Goal: Task Accomplishment & Management: Use online tool/utility

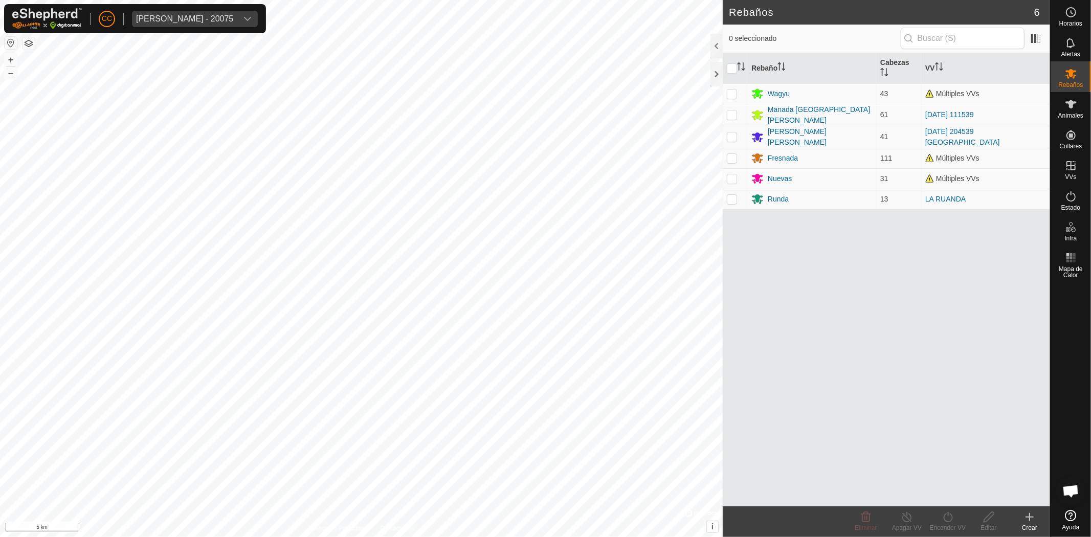
click at [197, 27] on div "CC [PERSON_NAME] - 20075" at bounding box center [135, 18] width 262 height 29
click at [203, 15] on div "[PERSON_NAME] - 20075" at bounding box center [184, 19] width 97 height 8
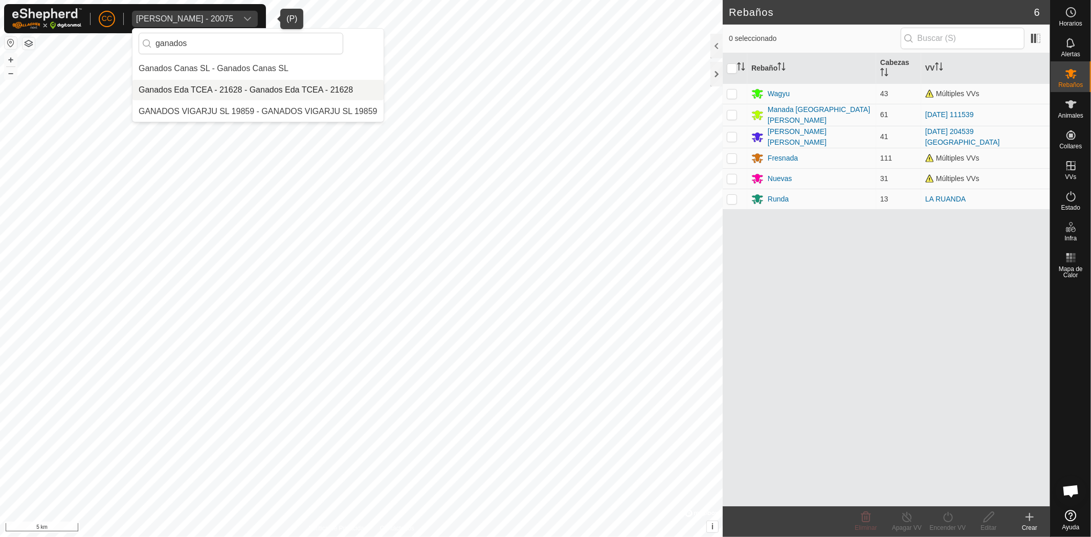
type input "ganados"
click at [252, 89] on li "Ganados Eda TCEA - 21628 - Ganados Eda TCEA - 21628" at bounding box center [257, 90] width 251 height 20
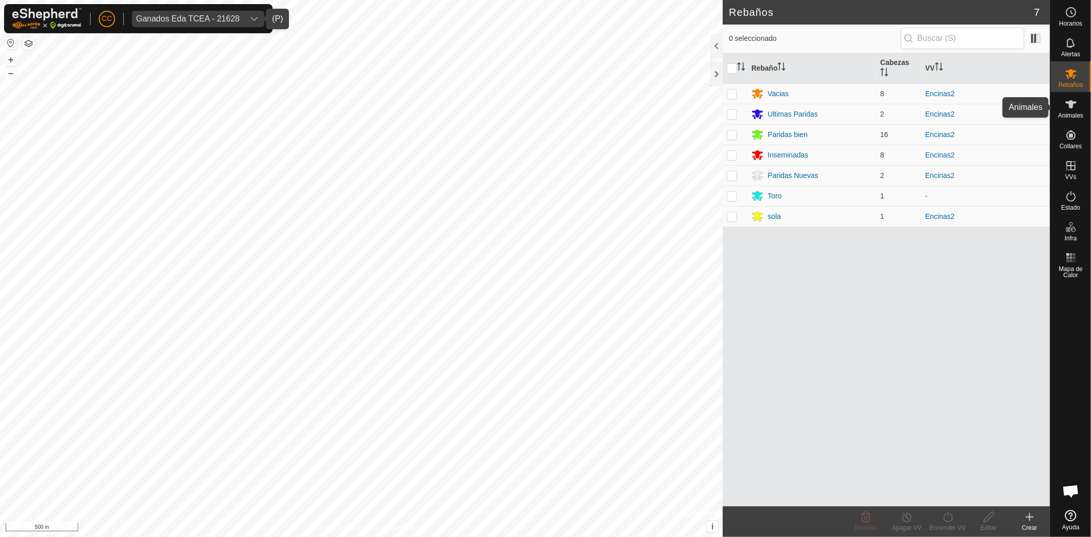
click at [1071, 117] on span "Animales" at bounding box center [1070, 116] width 25 height 6
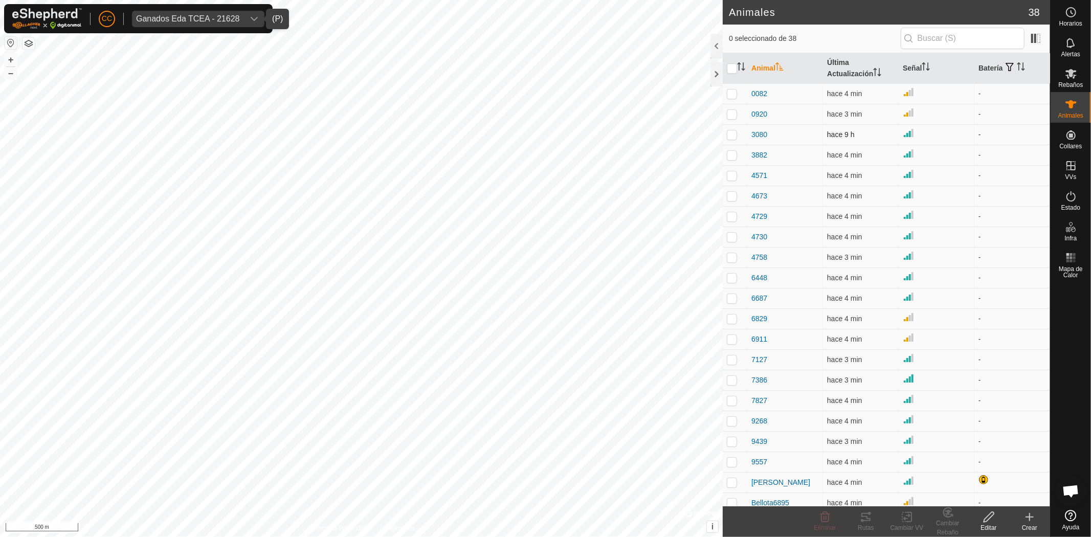
click at [839, 134] on span "hace 9 h" at bounding box center [841, 134] width 28 height 8
click at [836, 136] on span "hace 9 h" at bounding box center [841, 134] width 28 height 8
click at [764, 135] on span "3080" at bounding box center [760, 134] width 16 height 11
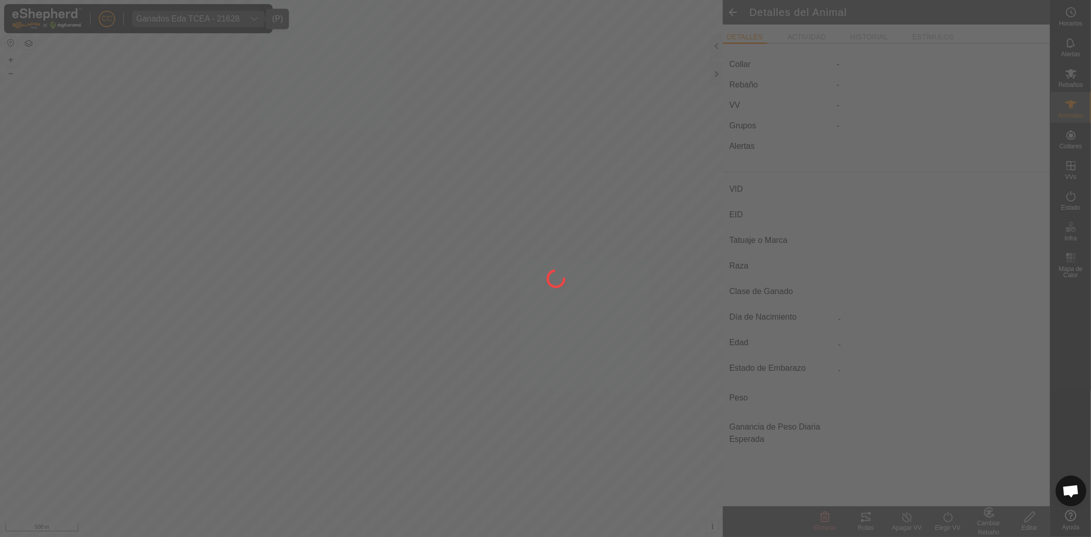
type input "3080"
type input "-"
type input "casina"
type input "-"
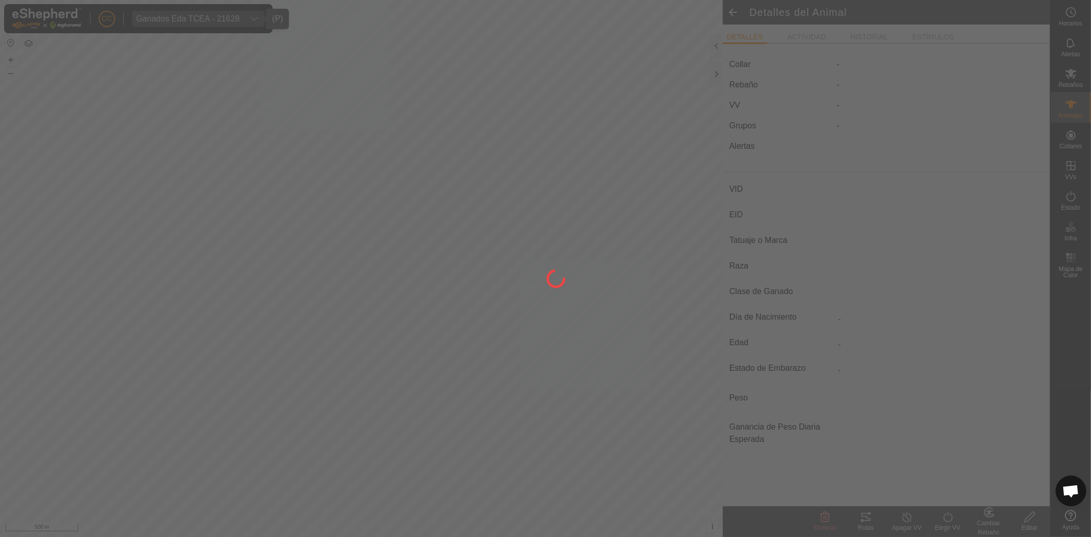
type input "0 kg"
type input "-"
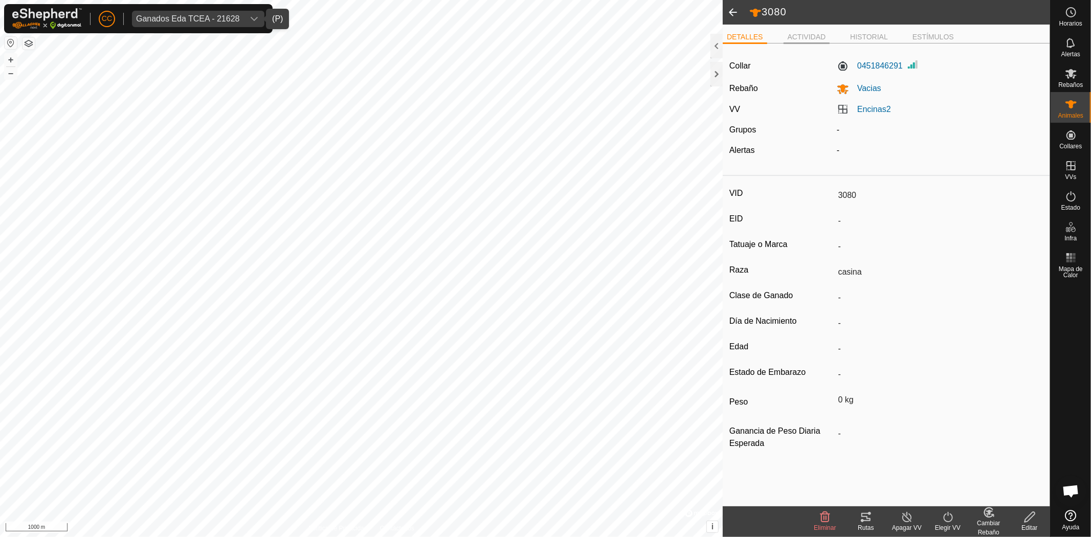
click at [806, 35] on li "ACTIVIDAD" at bounding box center [807, 38] width 47 height 12
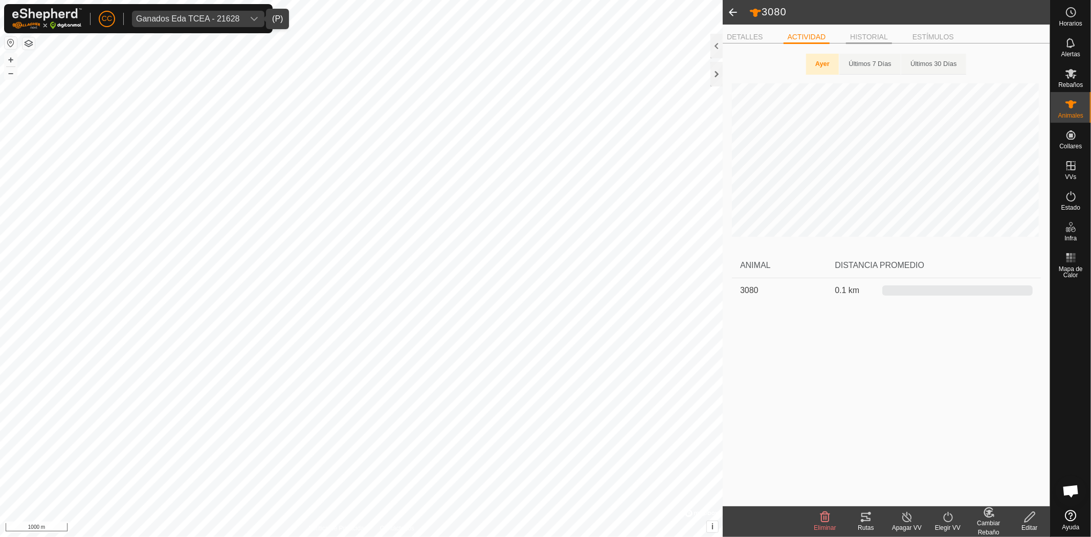
click at [887, 38] on li "HISTORIAL" at bounding box center [869, 38] width 46 height 12
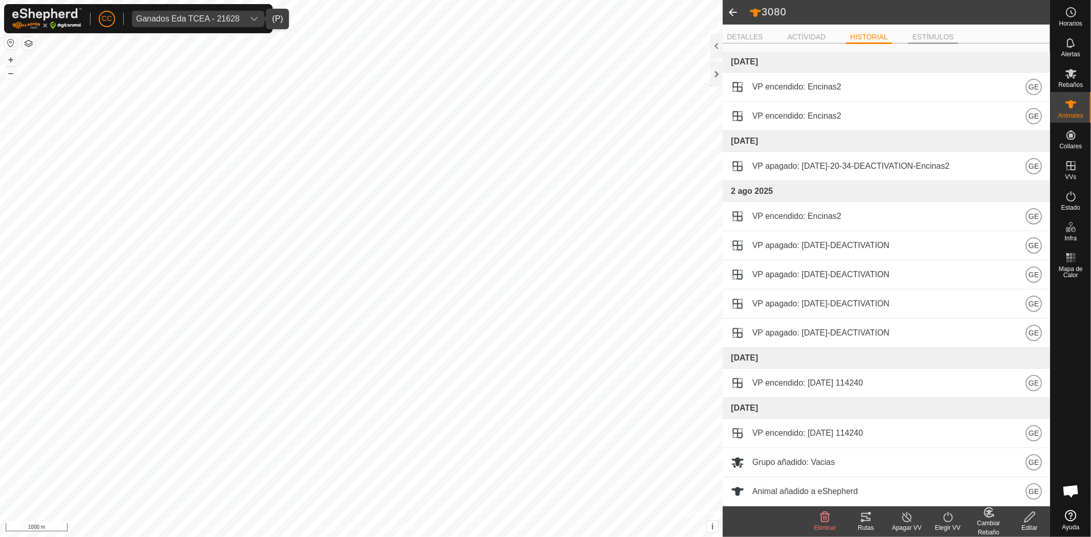
click at [953, 34] on li "ESTÍMULOS" at bounding box center [934, 38] width 50 height 12
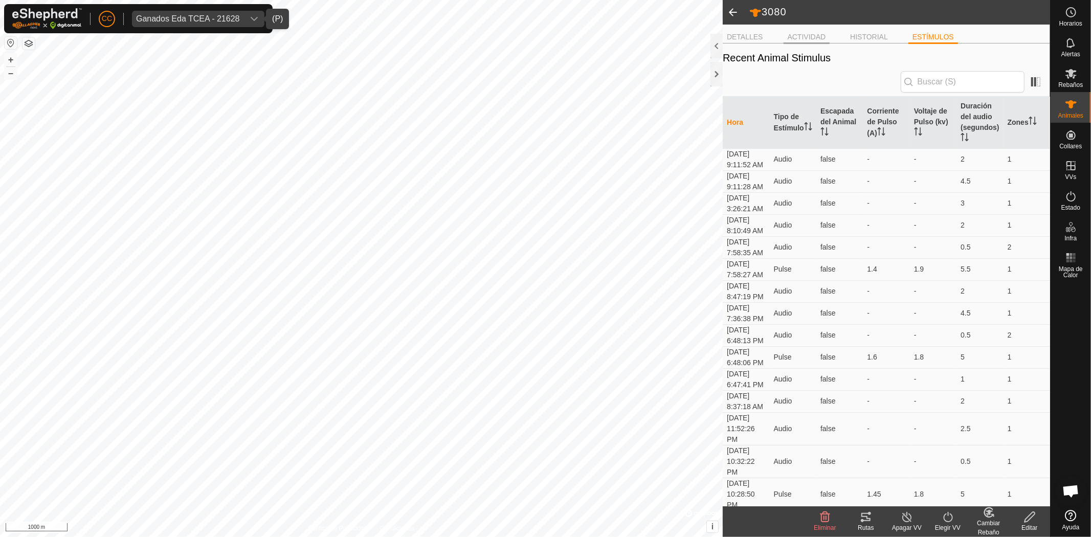
click at [802, 38] on li "ACTIVIDAD" at bounding box center [807, 38] width 47 height 12
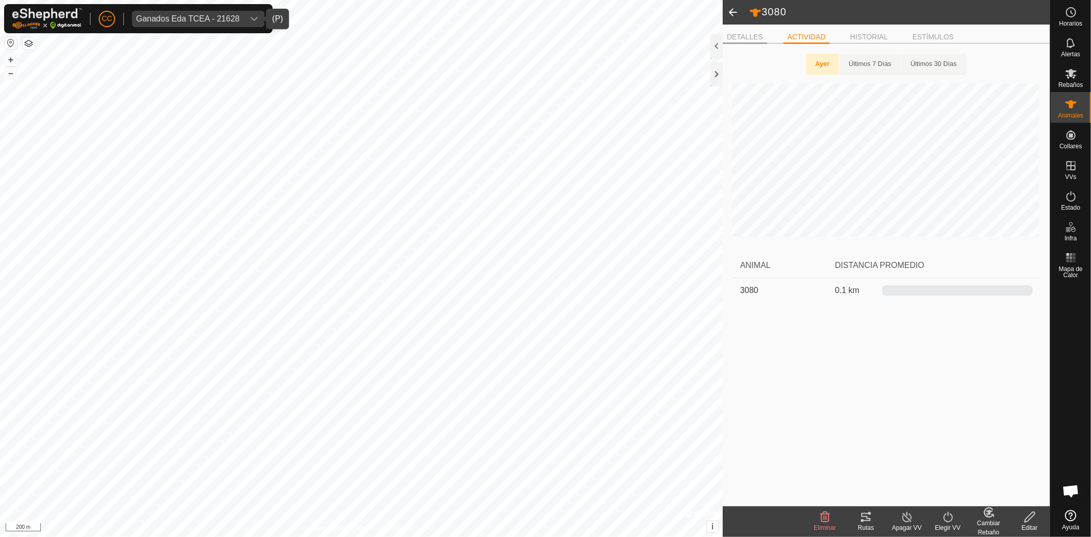
click at [754, 38] on li "DETALLES" at bounding box center [745, 38] width 45 height 12
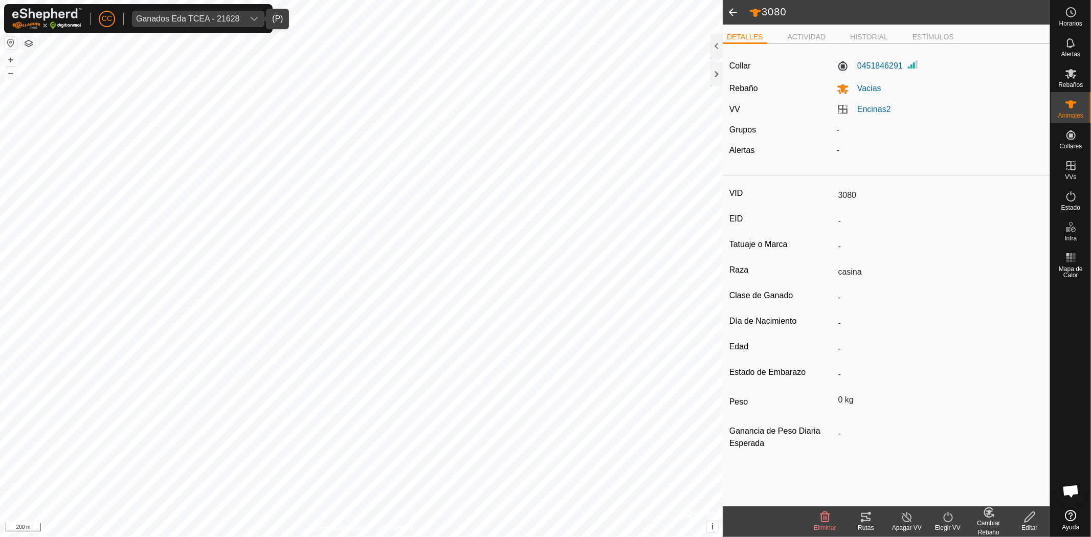
drag, startPoint x: 857, startPoint y: 197, endPoint x: 847, endPoint y: 193, distance: 11.0
click at [847, 193] on input "3080" at bounding box center [939, 195] width 210 height 17
click at [807, 37] on li "ACTIVIDAD" at bounding box center [807, 38] width 47 height 12
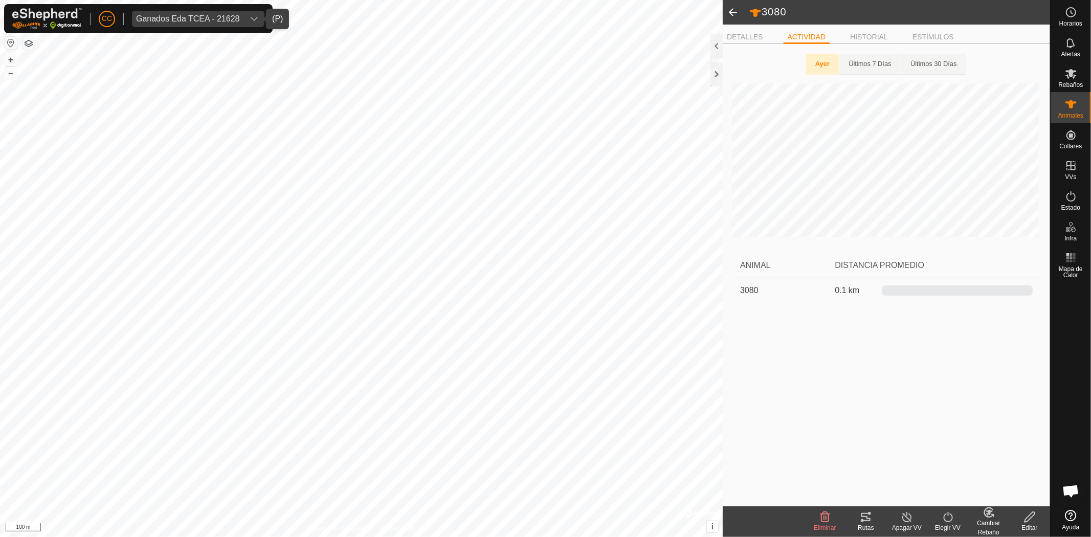
click at [742, 29] on div "DETALLES ACTIVIDAD HISTORIAL ESTÍMULOS Ayer Últimos 7 Días Últimos 30 Días ANIM…" at bounding box center [886, 266] width 327 height 482
click at [741, 32] on li "DETALLES" at bounding box center [745, 38] width 45 height 12
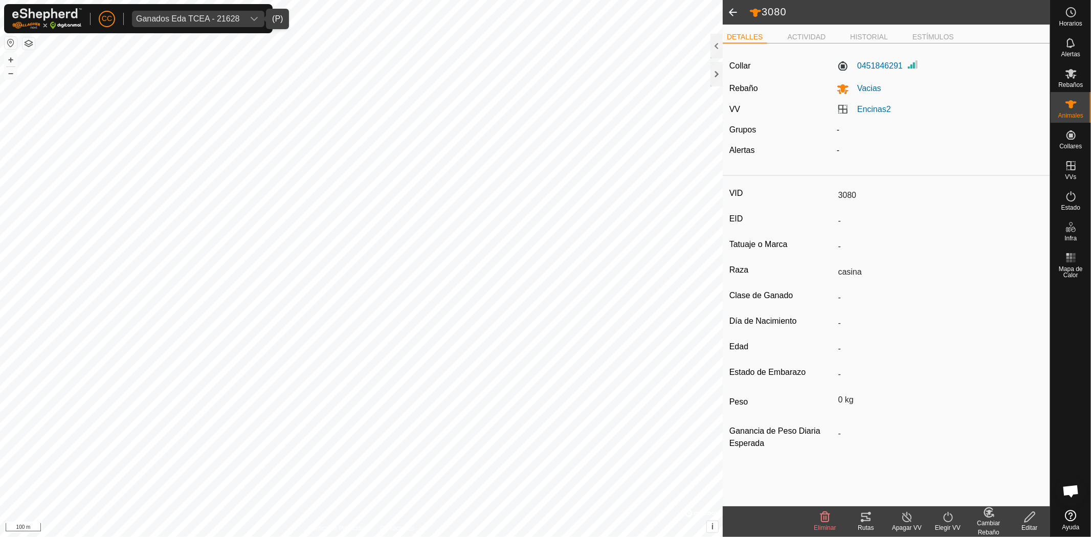
click at [748, 32] on li "DETALLES" at bounding box center [745, 38] width 45 height 12
click at [817, 36] on li "ACTIVIDAD" at bounding box center [807, 38] width 47 height 12
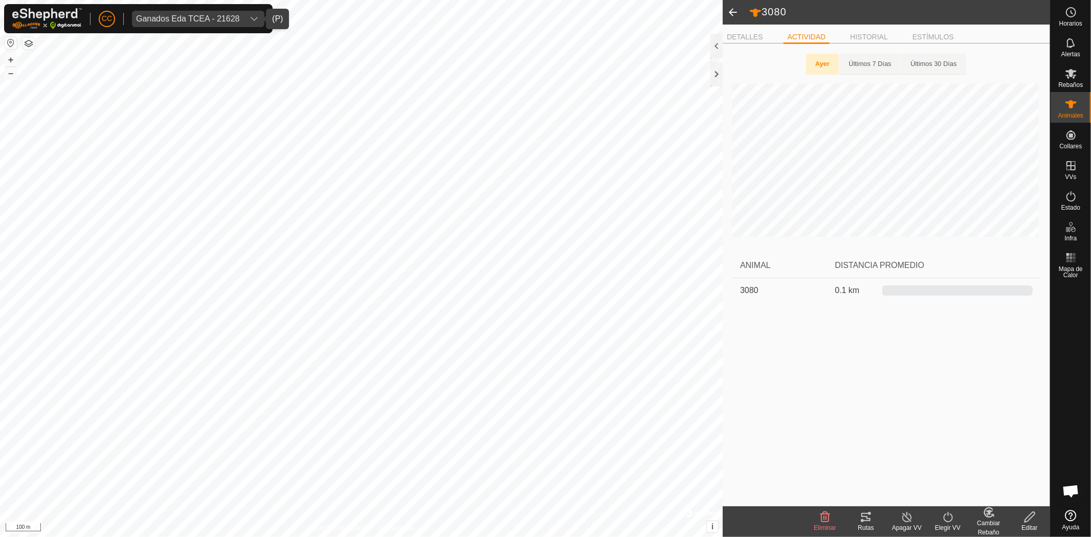
click at [748, 28] on div "DETALLES ACTIVIDAD HISTORIAL ESTÍMULOS Ayer Últimos 7 Días Últimos 30 Días ANIM…" at bounding box center [886, 266] width 327 height 482
click at [747, 29] on div "DETALLES ACTIVIDAD HISTORIAL ESTÍMULOS Ayer Últimos 7 Días Últimos 30 Días ANIM…" at bounding box center [886, 266] width 327 height 482
click at [743, 36] on li "DETALLES" at bounding box center [745, 38] width 45 height 12
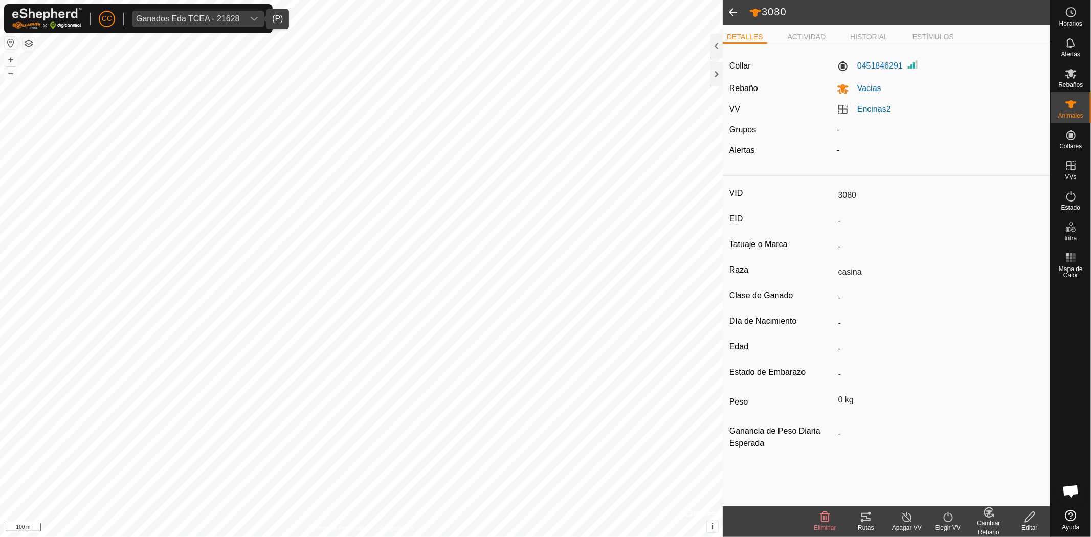
click at [732, 7] on span at bounding box center [733, 12] width 20 height 25
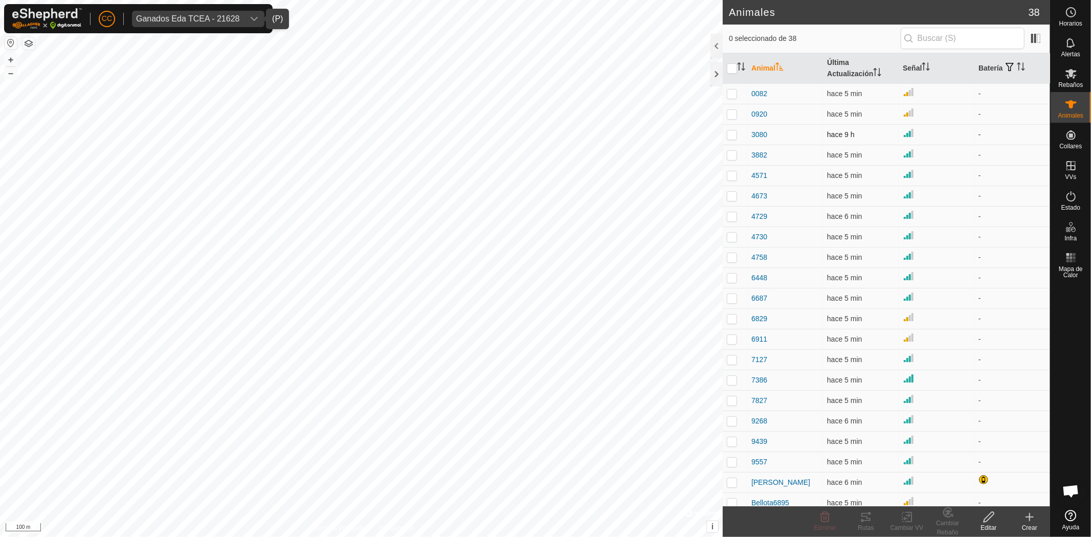
click at [953, 135] on td at bounding box center [937, 134] width 76 height 20
click at [992, 135] on td "-" at bounding box center [1013, 134] width 76 height 20
drag, startPoint x: 989, startPoint y: 137, endPoint x: 735, endPoint y: 136, distance: 254.8
click at [735, 136] on tr "3080 hace 9 h -" at bounding box center [886, 134] width 327 height 20
click at [724, 132] on td at bounding box center [735, 134] width 25 height 20
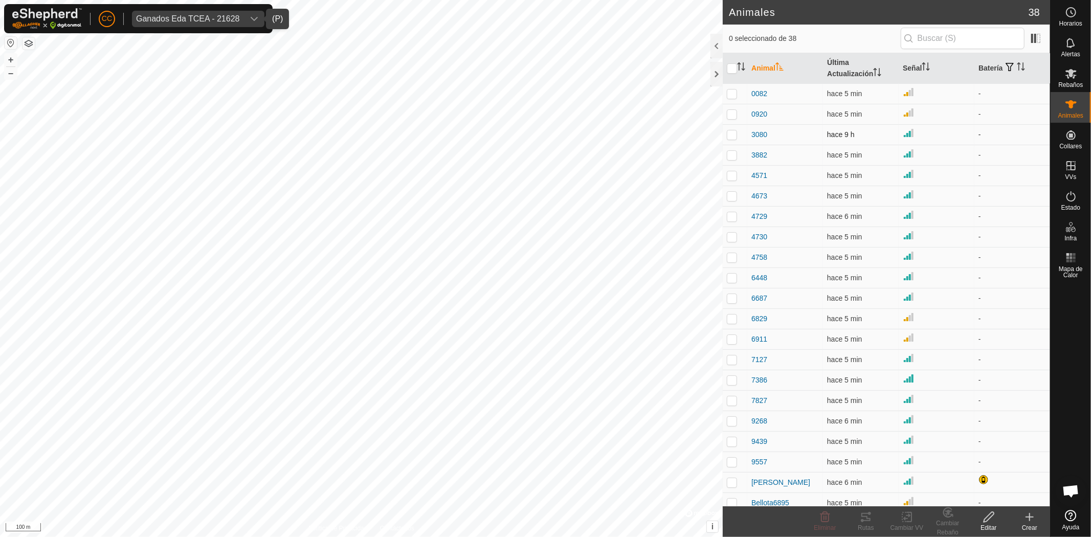
checkbox input "true"
click at [860, 519] on icon at bounding box center [866, 517] width 12 height 12
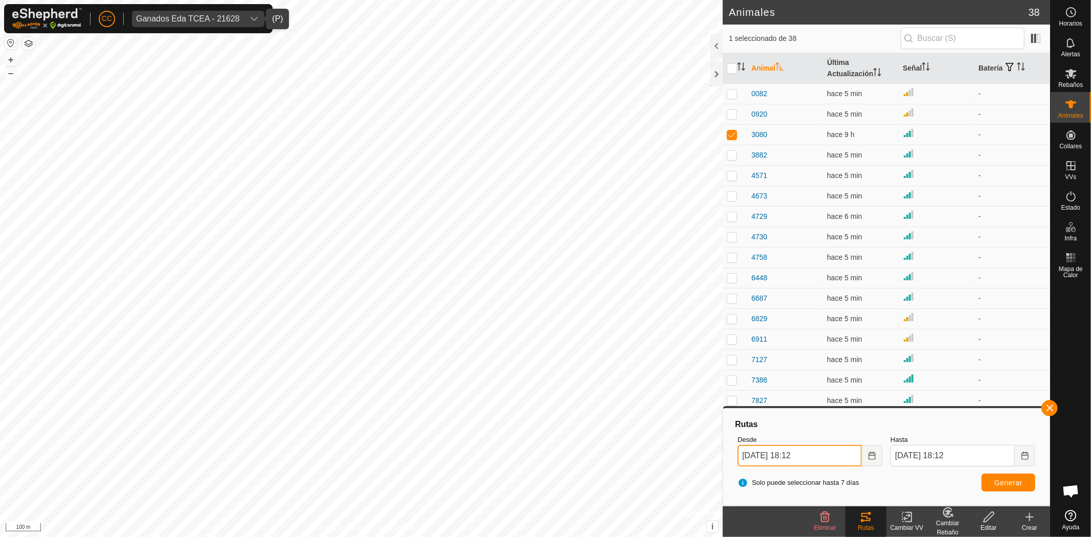
click at [837, 459] on input "15 Sep, 2025 18:12" at bounding box center [800, 455] width 124 height 21
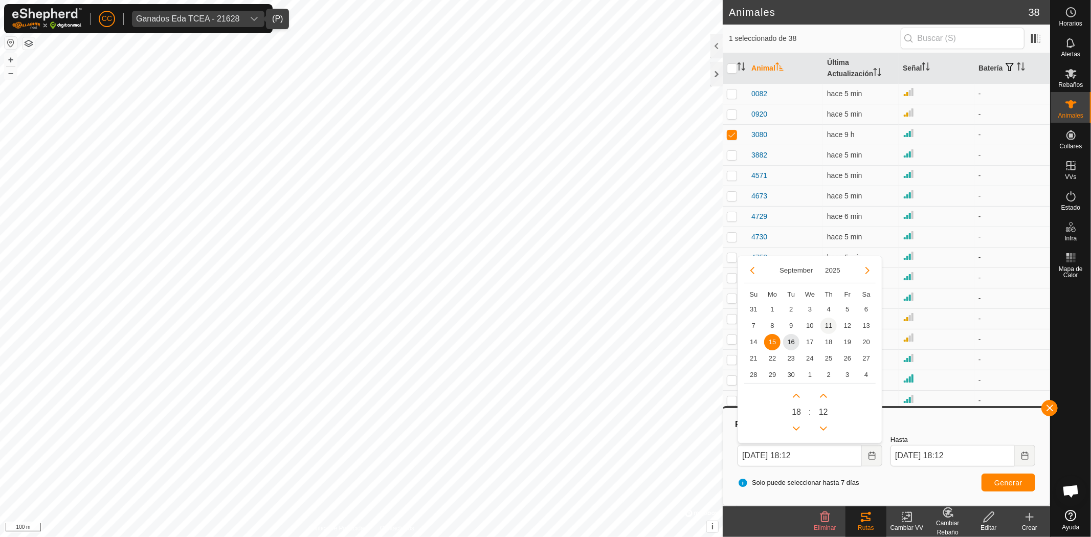
click at [833, 324] on span "11" at bounding box center [829, 326] width 16 height 16
type input "11 Sep, 2025 18:12"
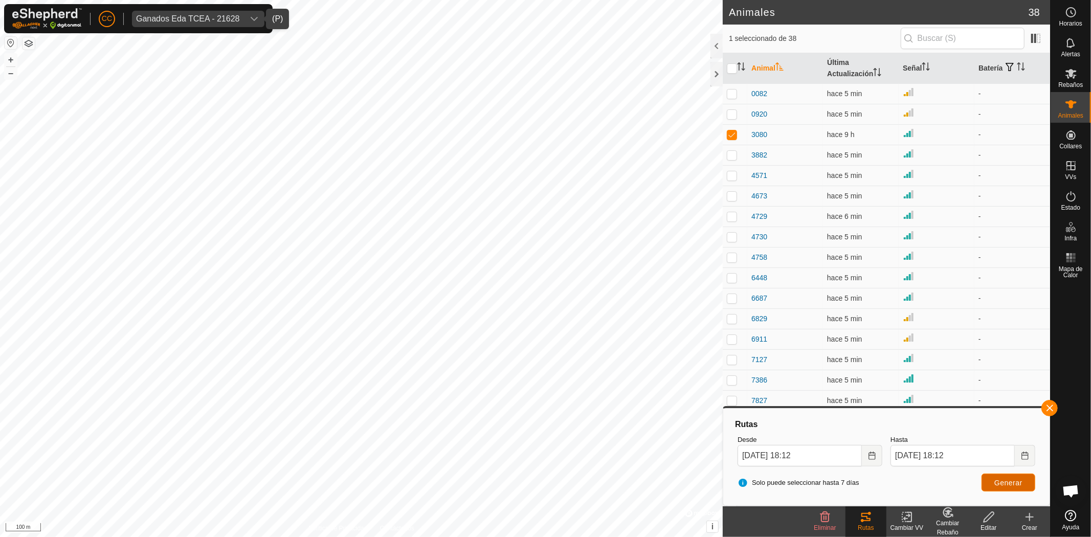
click at [1006, 484] on span "Generar" at bounding box center [1009, 483] width 28 height 8
click at [851, 134] on span "hace 9 h" at bounding box center [841, 134] width 28 height 8
click at [903, 130] on img at bounding box center [909, 133] width 12 height 12
click at [1067, 114] on span "Animales" at bounding box center [1070, 116] width 25 height 6
drag, startPoint x: 1064, startPoint y: 124, endPoint x: 1066, endPoint y: 129, distance: 6.0
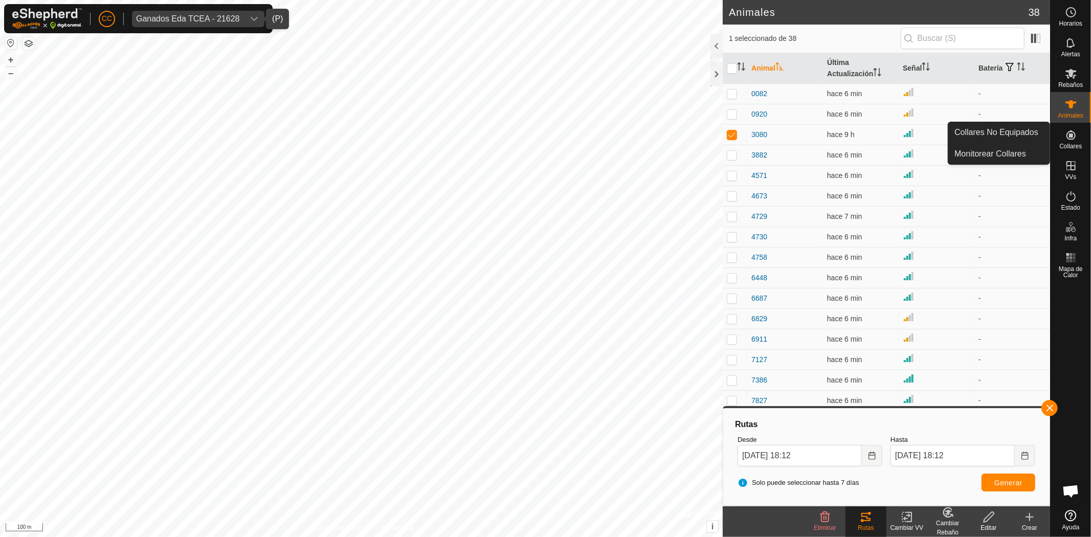
click at [1066, 129] on icon at bounding box center [1071, 135] width 12 height 12
click at [1024, 140] on link "Collares No Equipados" at bounding box center [998, 132] width 101 height 20
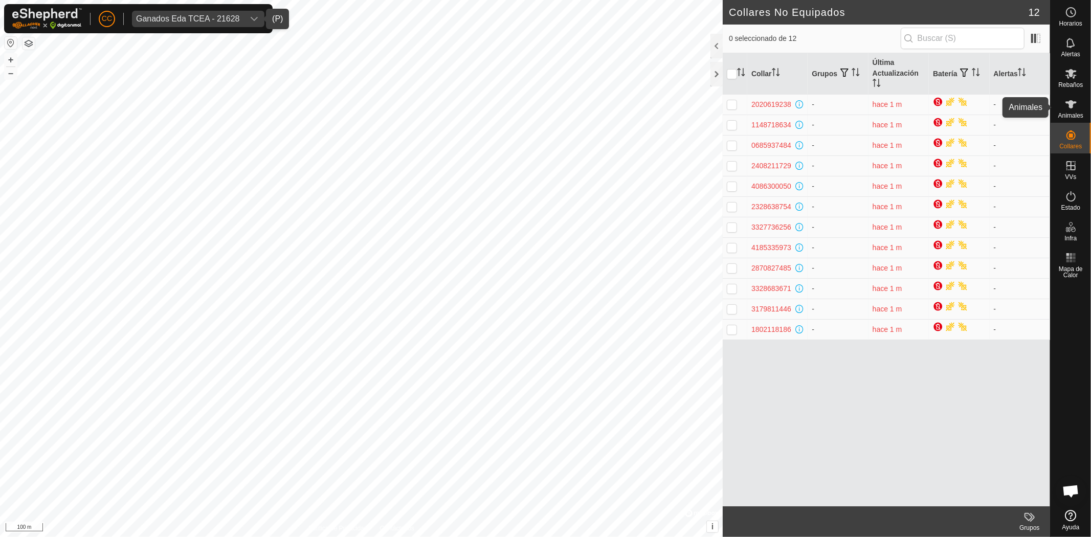
click at [1065, 109] on icon at bounding box center [1071, 104] width 12 height 12
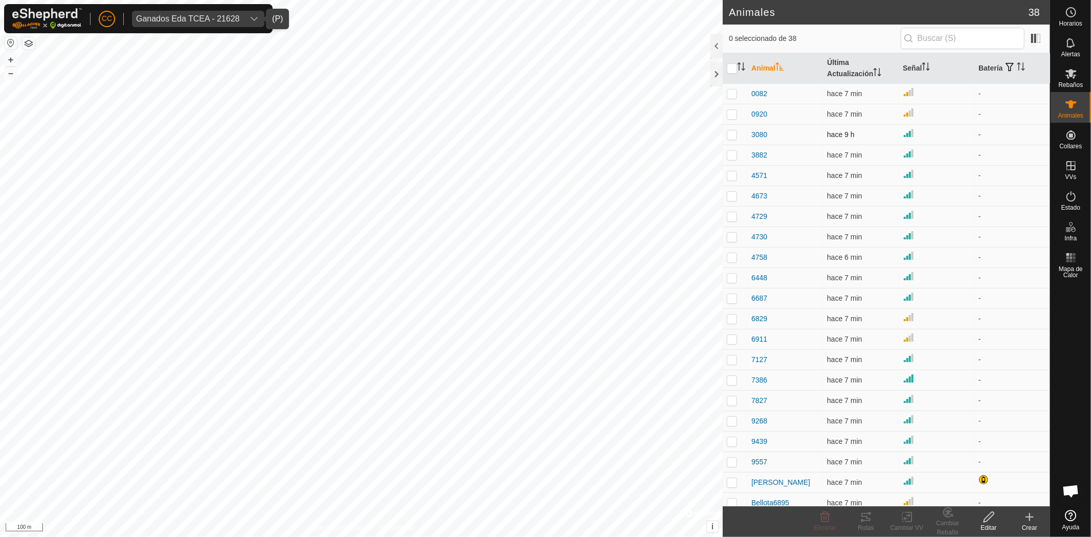
drag, startPoint x: 865, startPoint y: 135, endPoint x: 733, endPoint y: 137, distance: 132.0
click at [733, 137] on tr "3080 hace 9 h -" at bounding box center [886, 134] width 327 height 20
click at [758, 133] on span "3080" at bounding box center [760, 134] width 16 height 11
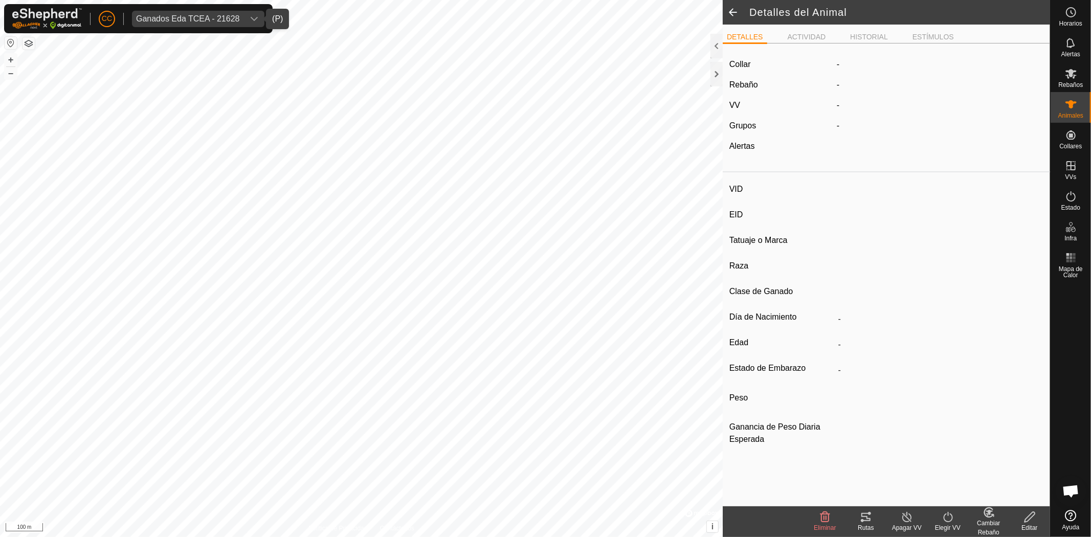
type input "3080"
type input "-"
type input "casina"
type input "-"
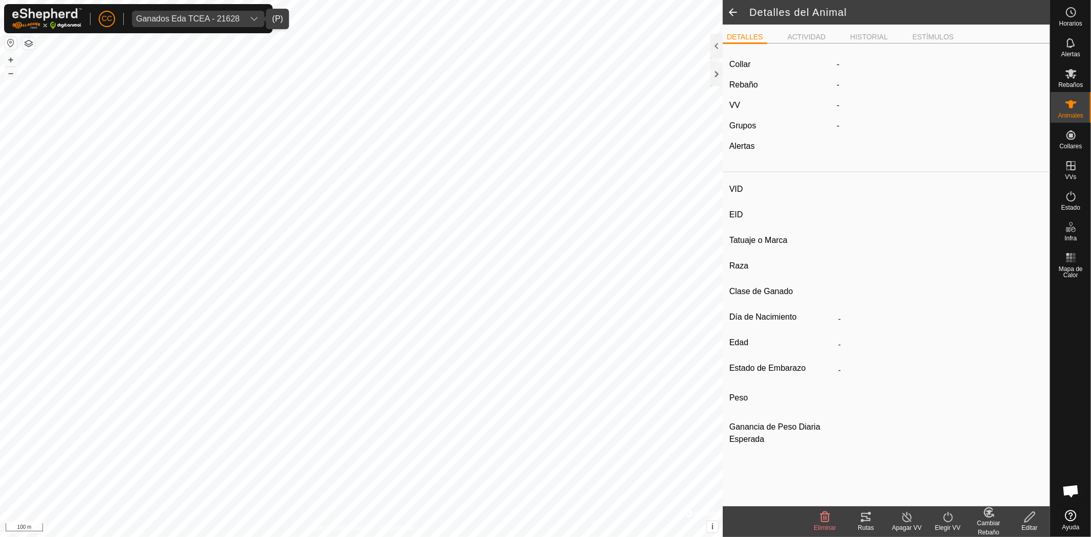
type input "0 kg"
type input "-"
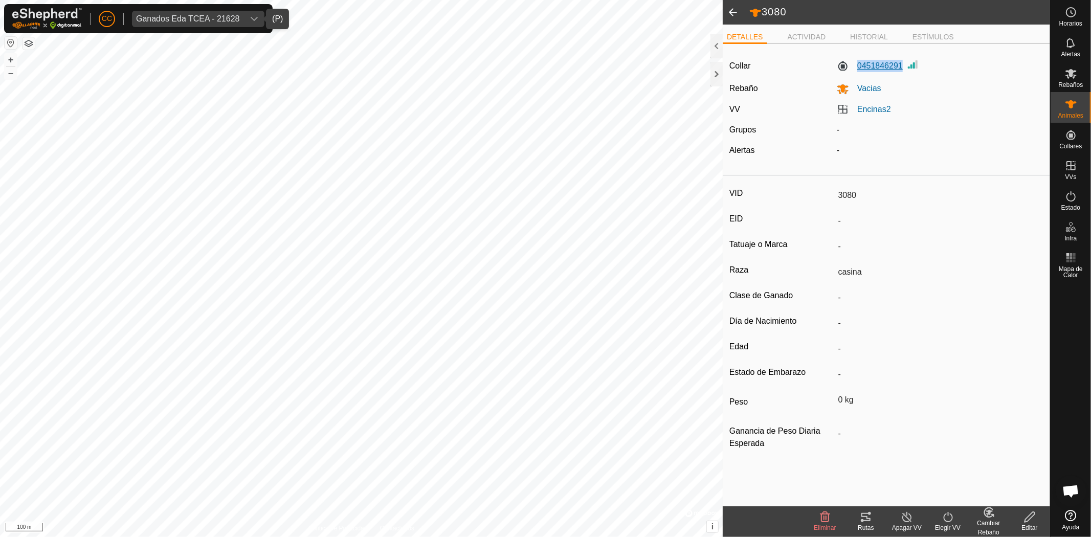
drag, startPoint x: 853, startPoint y: 67, endPoint x: 902, endPoint y: 65, distance: 49.6
click at [902, 65] on label "0451846291" at bounding box center [870, 66] width 66 height 12
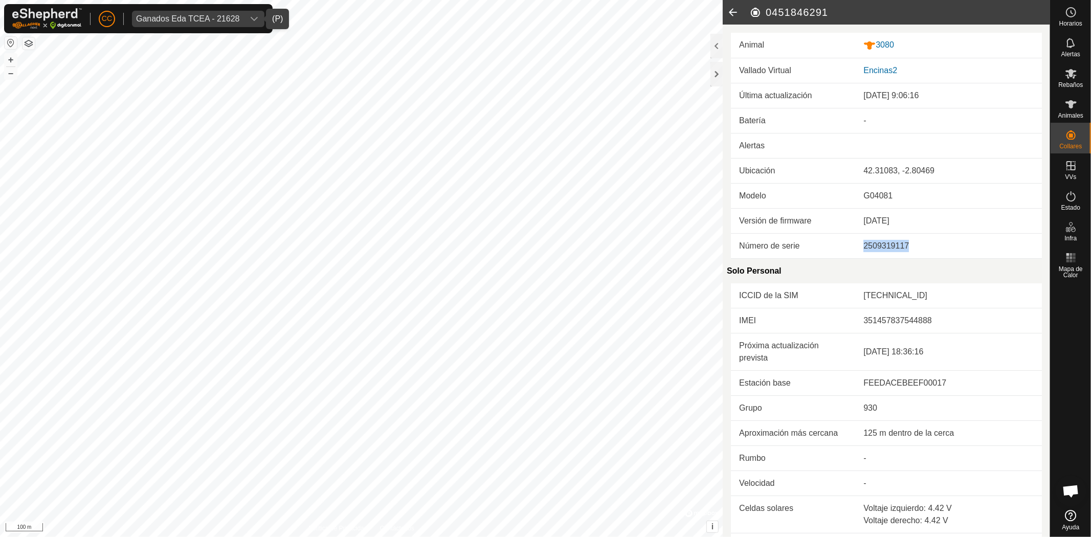
drag, startPoint x: 920, startPoint y: 246, endPoint x: 855, endPoint y: 247, distance: 65.0
click at [855, 247] on td "2509319117" at bounding box center [948, 245] width 187 height 25
copy div "2509319117"
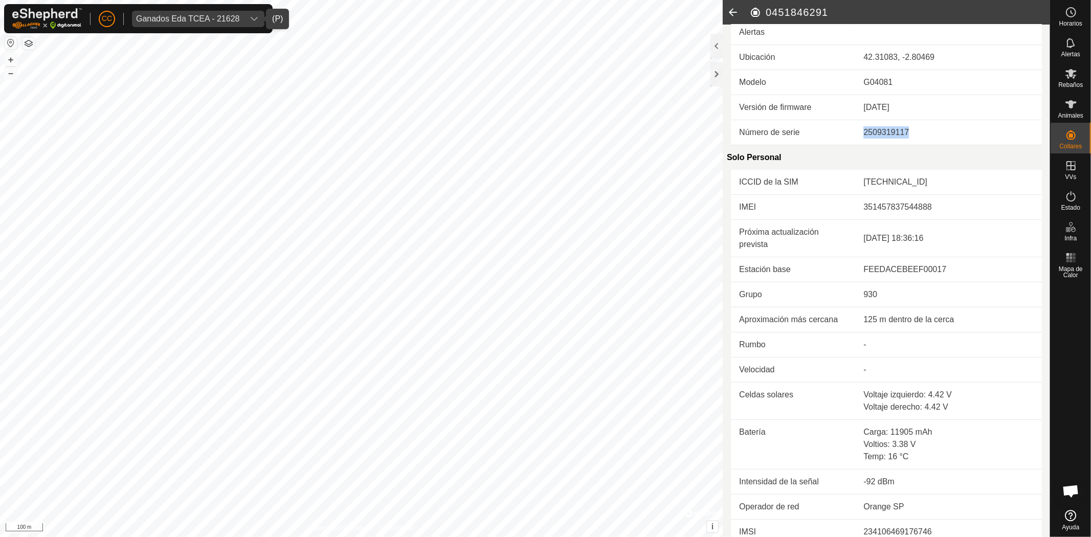
scroll to position [147, 0]
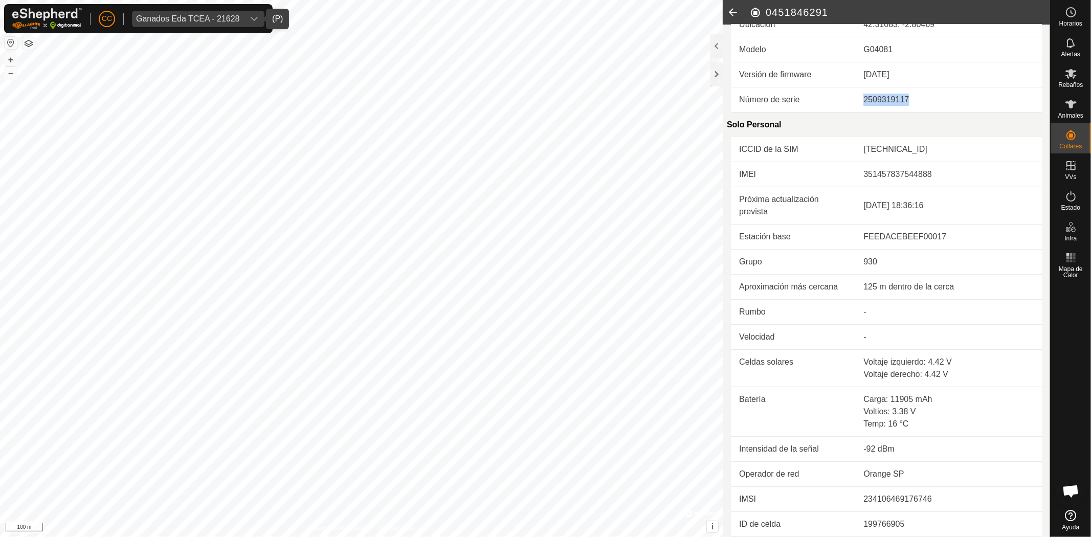
drag, startPoint x: 893, startPoint y: 449, endPoint x: 912, endPoint y: 449, distance: 18.4
click at [912, 449] on td "-92 dBm" at bounding box center [948, 448] width 187 height 25
click at [908, 446] on td "-92 dBm" at bounding box center [948, 448] width 187 height 25
click at [879, 444] on td "-92 dBm" at bounding box center [948, 448] width 187 height 25
drag, startPoint x: 854, startPoint y: 446, endPoint x: 898, endPoint y: 441, distance: 44.3
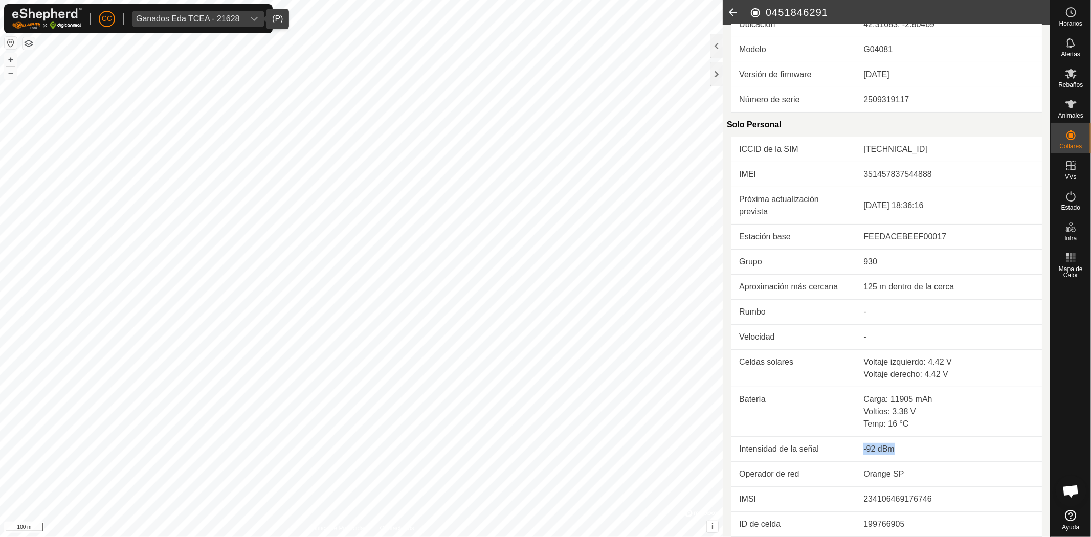
click at [898, 441] on td "-92 dBm" at bounding box center [948, 448] width 187 height 25
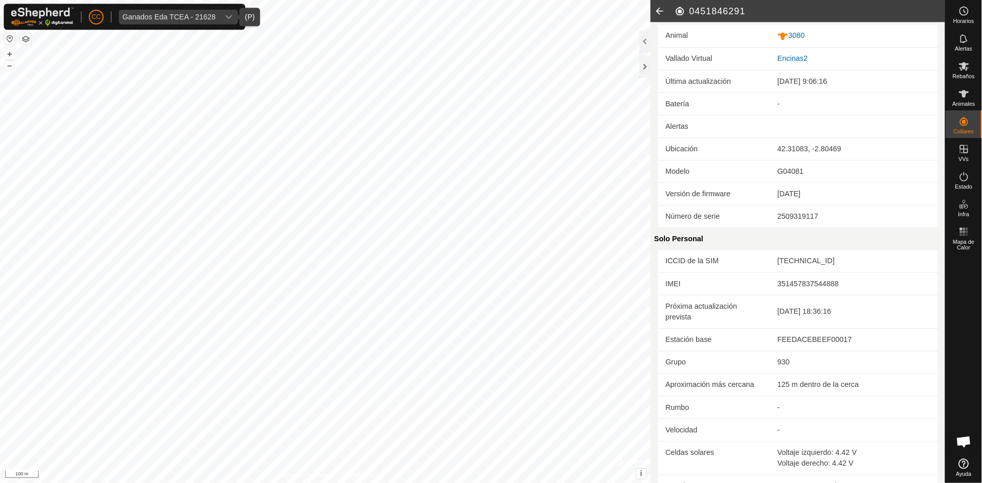
scroll to position [0, 0]
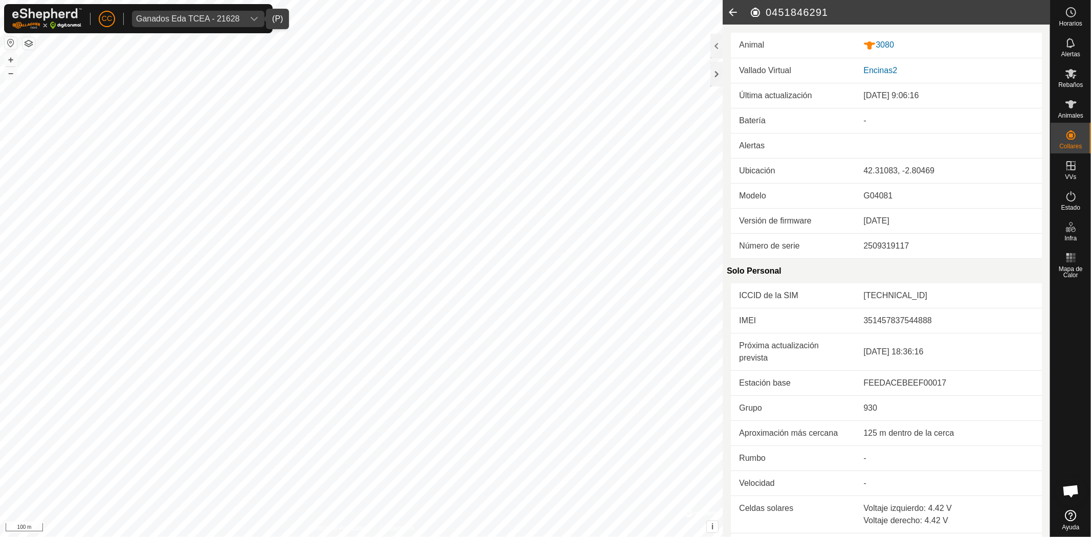
click at [896, 246] on div "2509319117" at bounding box center [949, 246] width 170 height 12
copy div "2509319117"
click at [895, 98] on div "16 sept 2025, 9:06:16" at bounding box center [949, 96] width 170 height 12
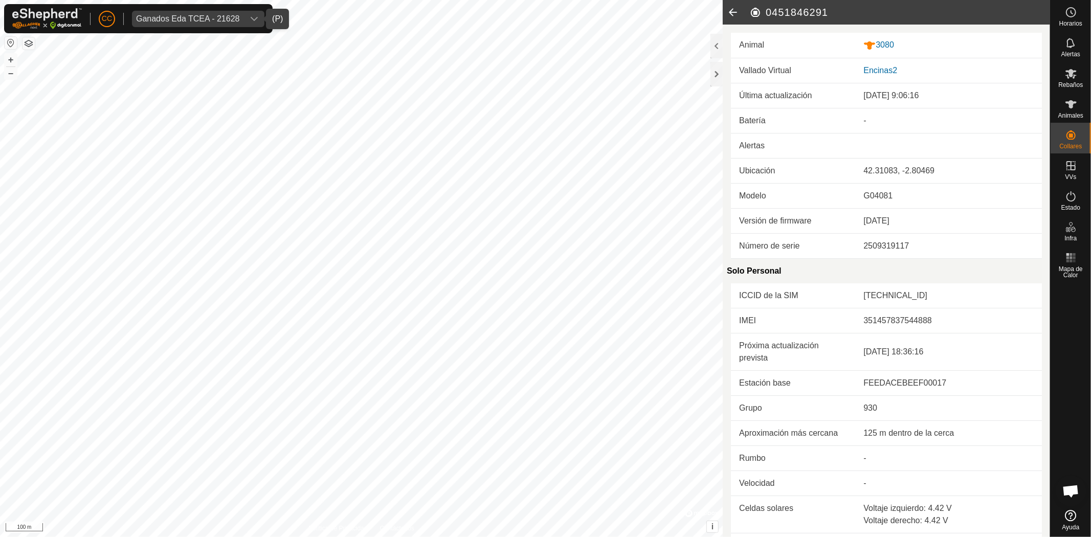
drag, startPoint x: 916, startPoint y: 96, endPoint x: 953, endPoint y: 96, distance: 36.3
click at [953, 96] on div "16 sept 2025, 9:06:16" at bounding box center [949, 96] width 170 height 12
click at [955, 96] on div "16 sept 2025, 9:06:16" at bounding box center [949, 96] width 170 height 12
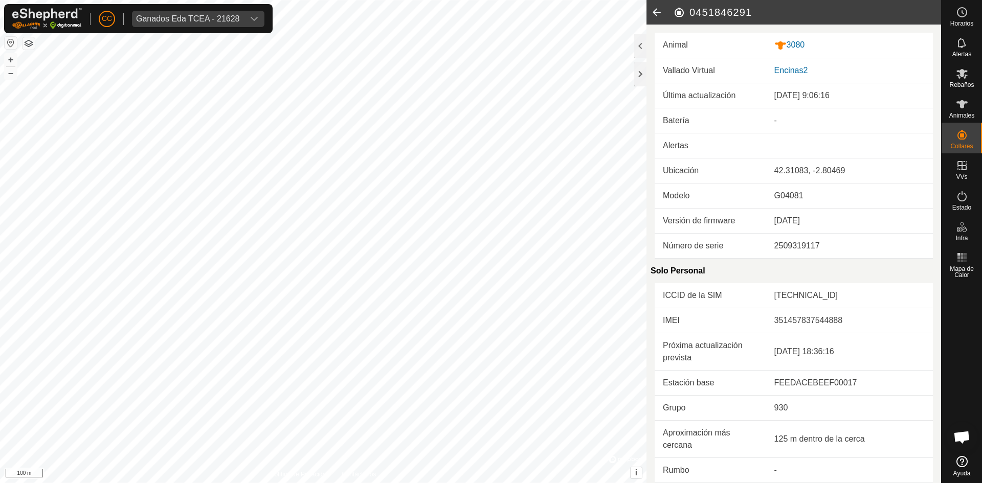
click at [657, 13] on icon at bounding box center [657, 12] width 20 height 25
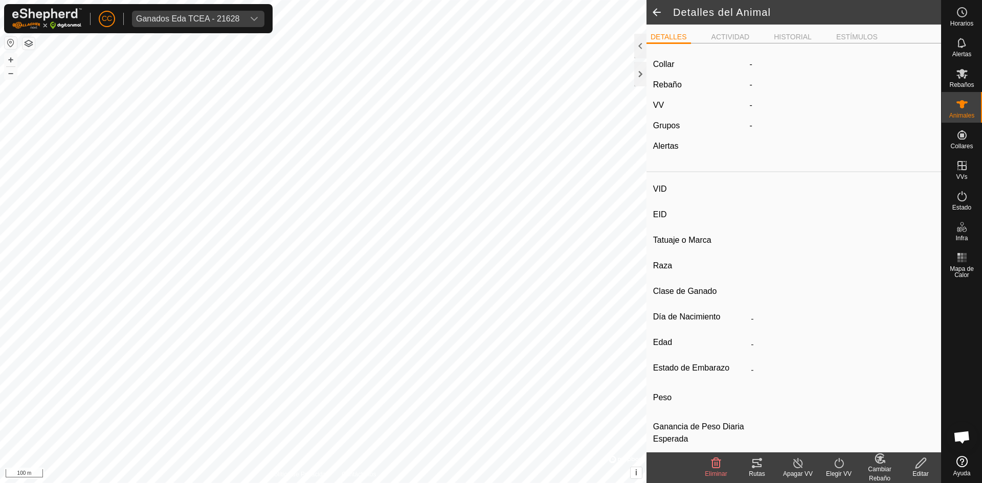
type input "3080"
type input "-"
type input "casina"
type input "-"
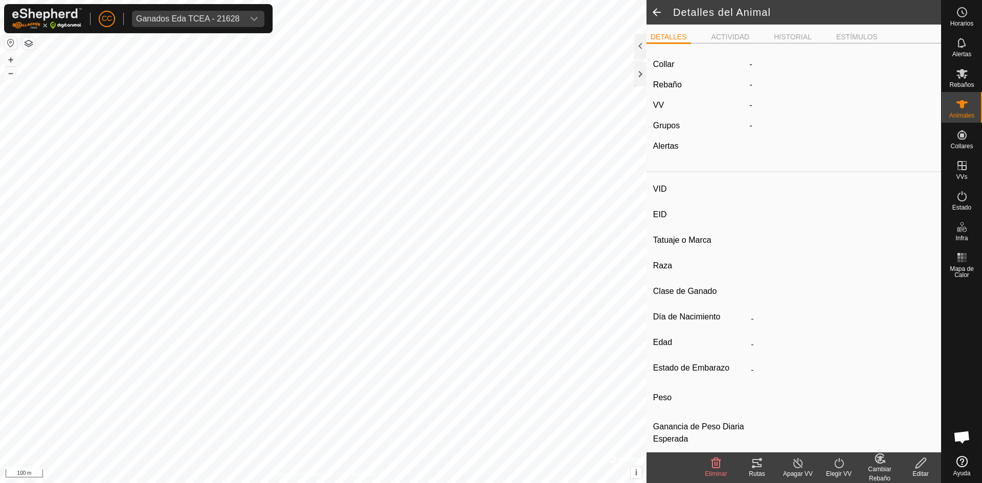
type input "0 kg"
type input "-"
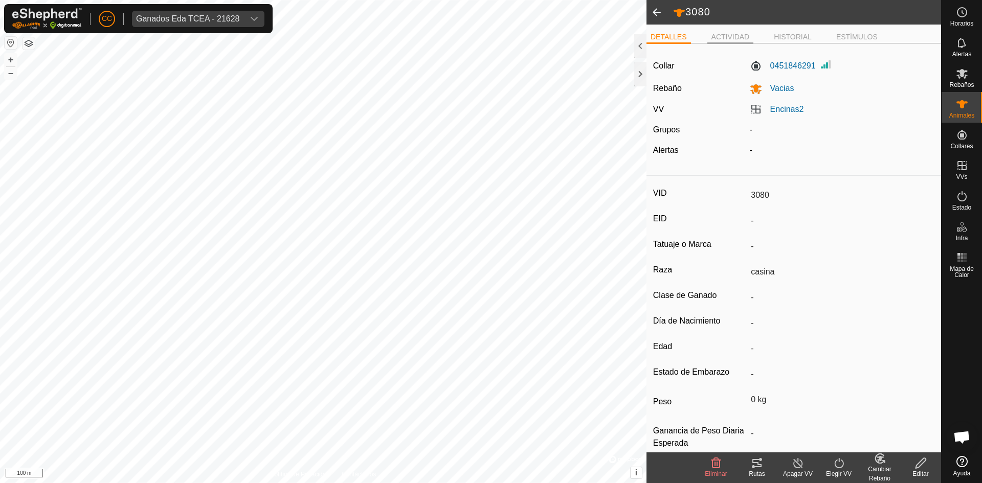
click at [724, 34] on li "ACTIVIDAD" at bounding box center [731, 38] width 47 height 12
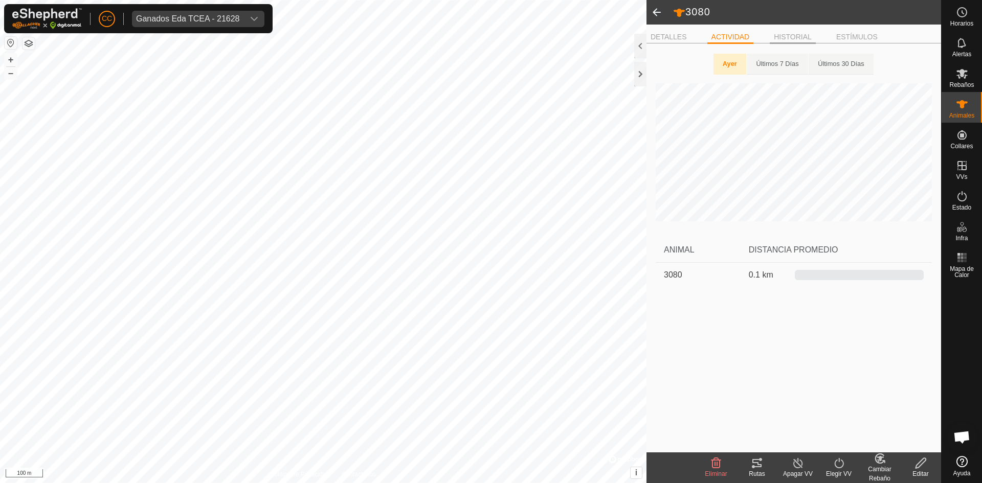
click at [785, 35] on li "HISTORIAL" at bounding box center [793, 38] width 46 height 12
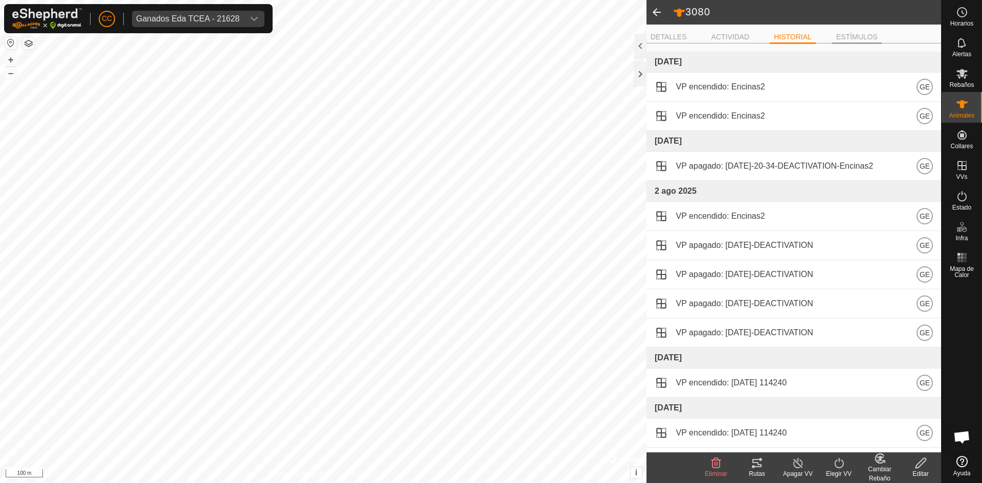
click at [859, 34] on li "ESTÍMULOS" at bounding box center [857, 38] width 50 height 12
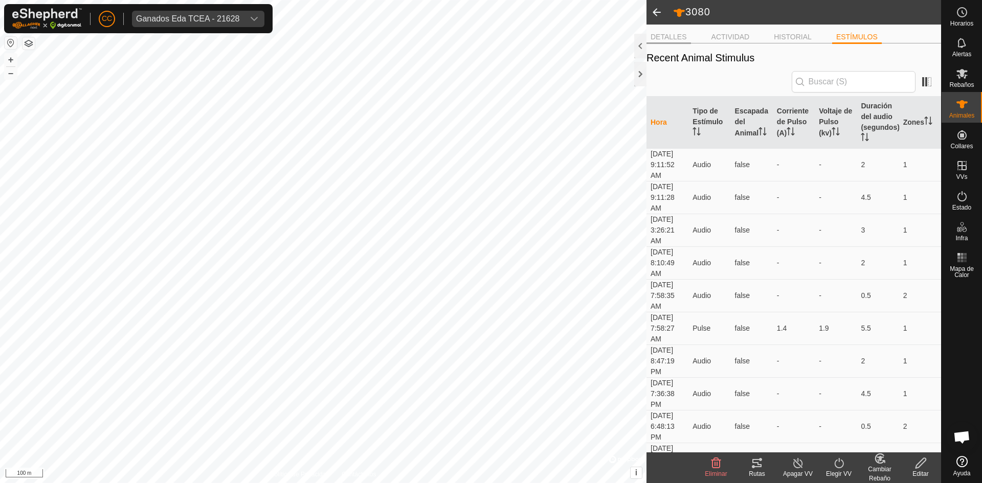
click at [671, 39] on li "DETALLES" at bounding box center [669, 38] width 45 height 12
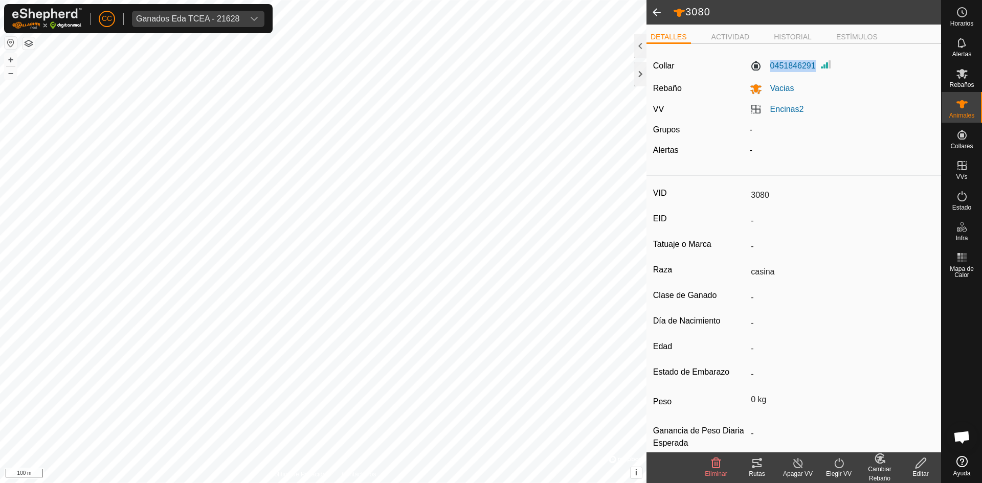
drag, startPoint x: 767, startPoint y: 67, endPoint x: 814, endPoint y: 63, distance: 47.2
click at [814, 63] on div "0451846291" at bounding box center [842, 66] width 193 height 16
copy label "0451846291"
click at [954, 107] on es-animals-svg-icon at bounding box center [962, 104] width 18 height 16
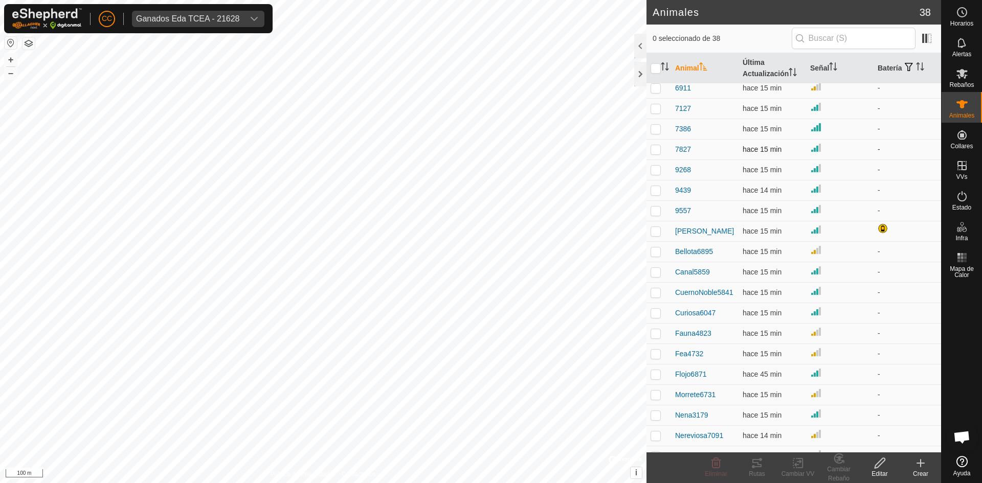
scroll to position [256, 0]
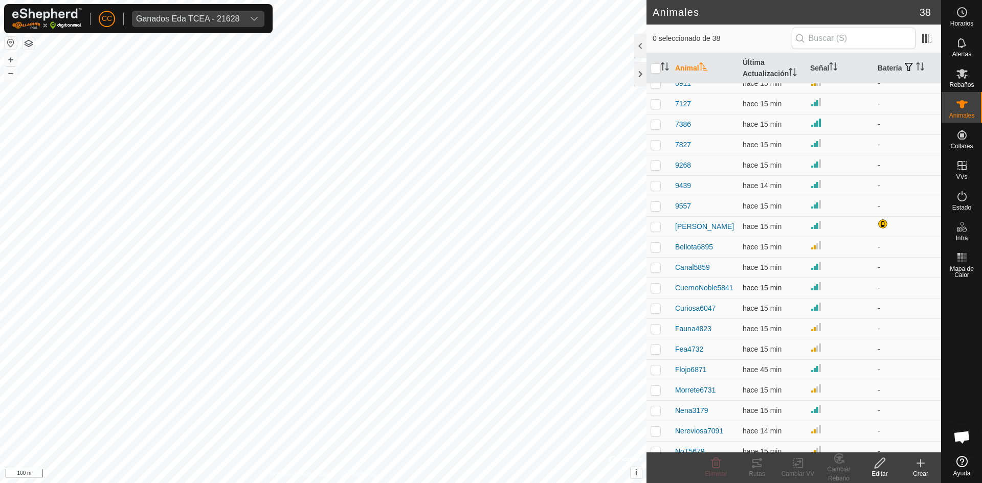
click at [657, 290] on p-checkbox at bounding box center [656, 288] width 10 height 8
checkbox input "true"
click at [654, 252] on td at bounding box center [659, 247] width 25 height 20
checkbox input "true"
click at [655, 261] on td at bounding box center [659, 267] width 25 height 20
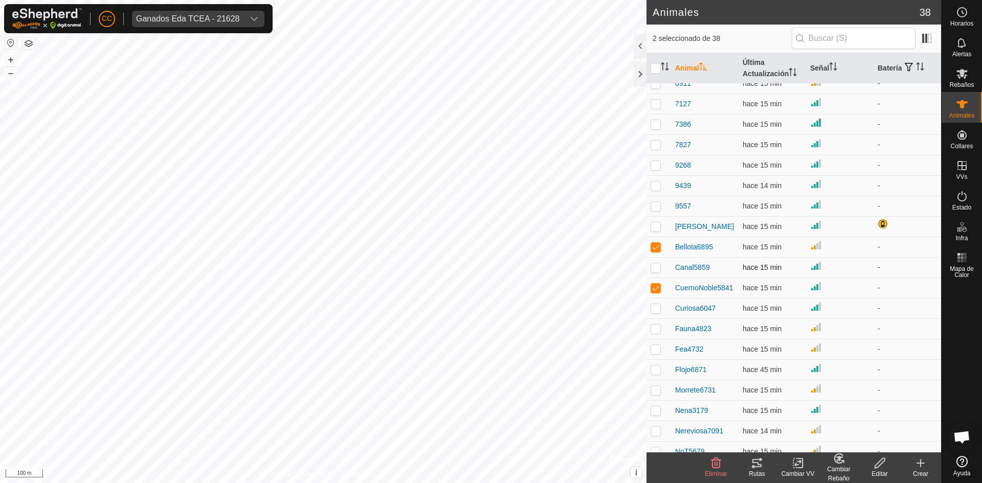
checkbox input "true"
click at [653, 176] on td at bounding box center [659, 185] width 25 height 20
checkbox input "true"
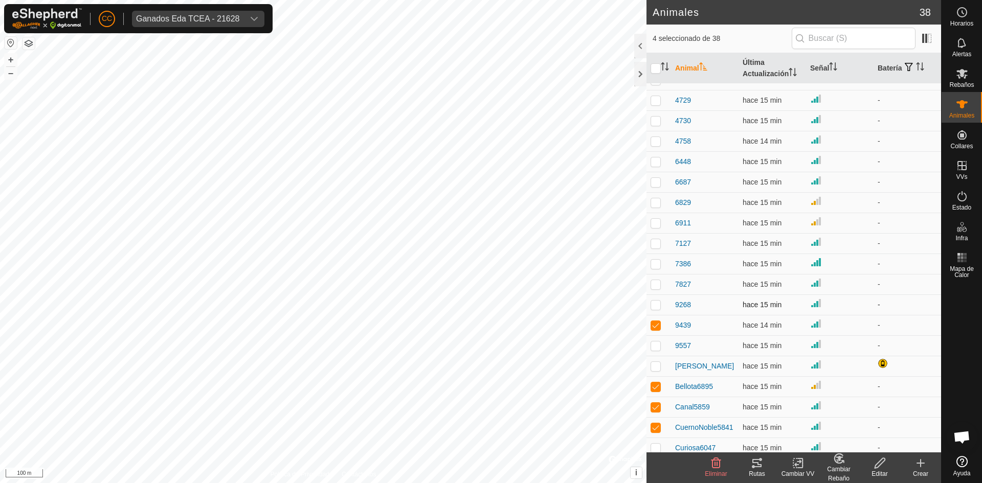
scroll to position [0, 0]
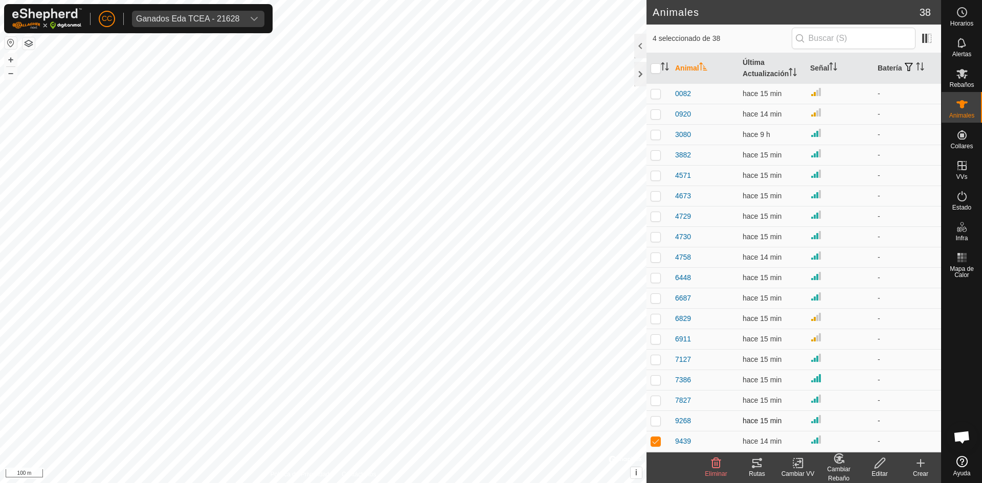
click at [654, 167] on td at bounding box center [659, 175] width 25 height 20
checkbox input "true"
click at [656, 111] on p-checkbox at bounding box center [656, 114] width 10 height 8
checkbox input "true"
click at [660, 86] on td at bounding box center [659, 93] width 25 height 20
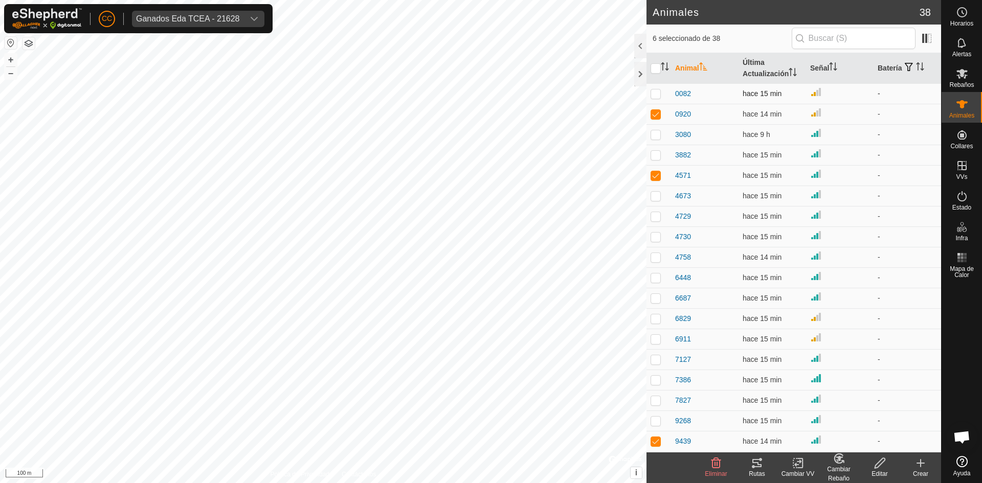
checkbox input "true"
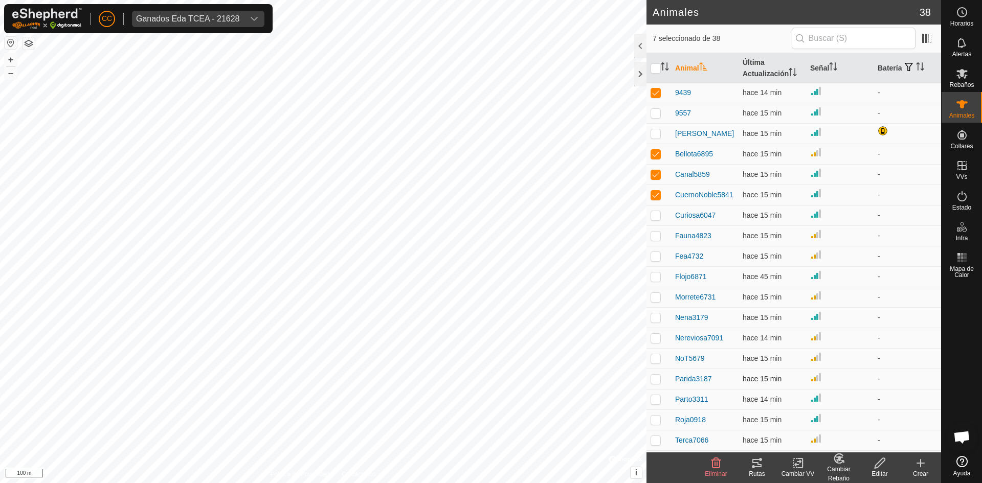
scroll to position [410, 0]
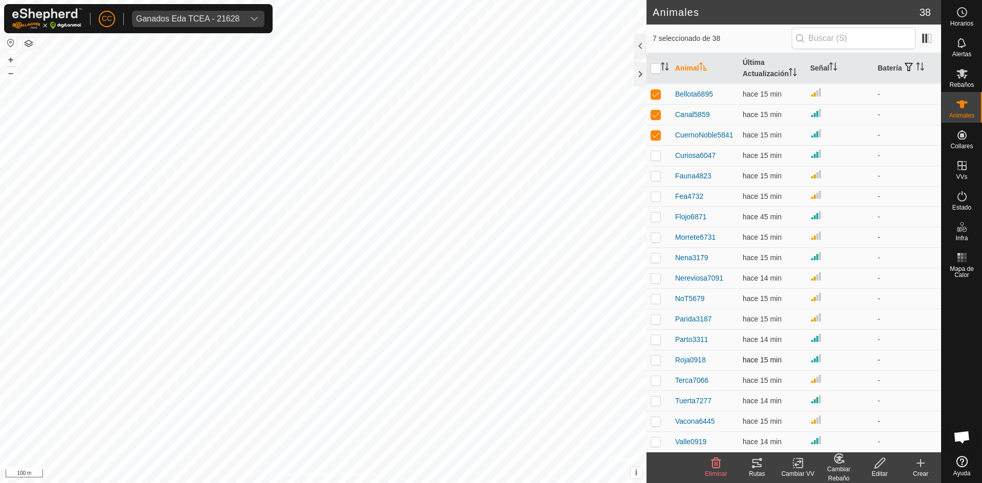
click at [659, 359] on p-checkbox at bounding box center [656, 360] width 10 height 8
checkbox input "true"
click at [653, 287] on td at bounding box center [659, 278] width 25 height 20
checkbox input "true"
click at [759, 463] on icon at bounding box center [757, 463] width 12 height 12
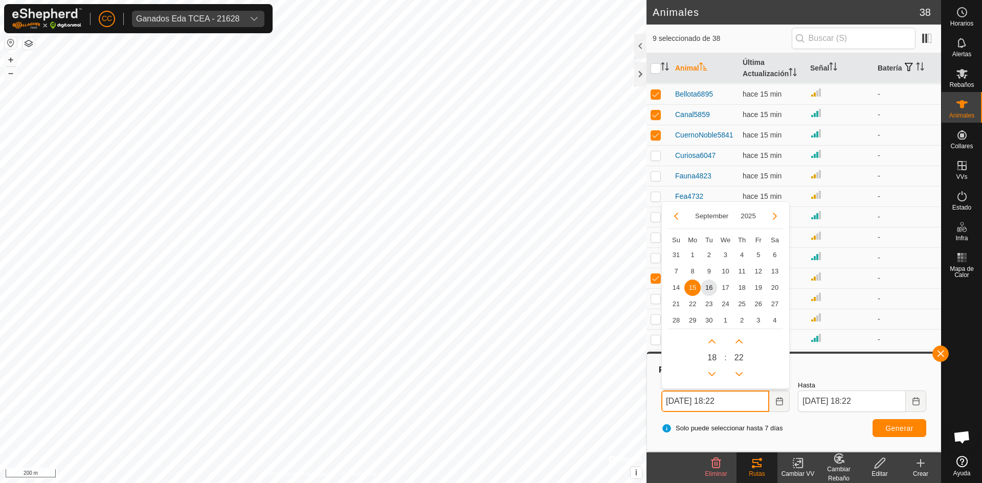
click at [750, 402] on input "[DATE] 18:22" at bounding box center [715, 401] width 108 height 21
click at [709, 268] on span "9" at bounding box center [709, 271] width 16 height 16
type input "[DATE] 18:22"
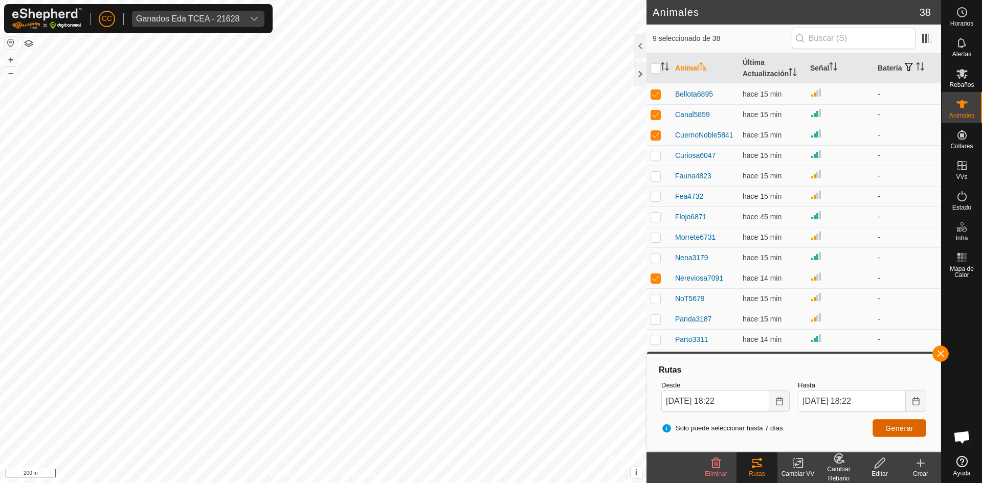
click at [885, 431] on button "Generar" at bounding box center [900, 428] width 54 height 18
